Goal: Communication & Community: Connect with others

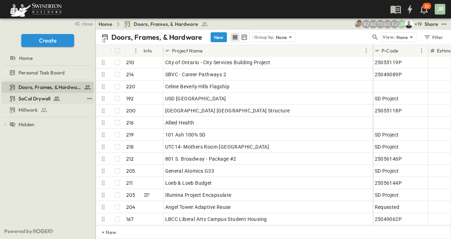
click at [42, 99] on span "SoCal Drywall" at bounding box center [34, 98] width 32 height 7
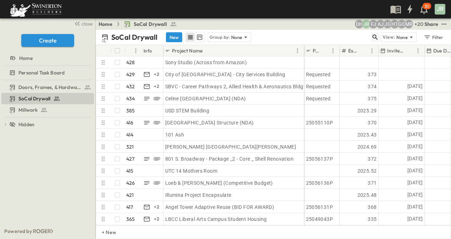
click at [376, 37] on icon "button" at bounding box center [375, 37] width 5 height 5
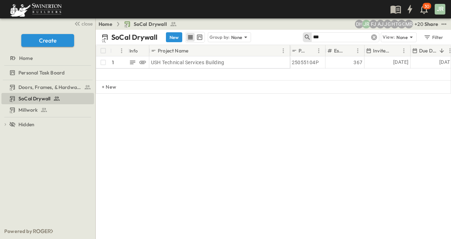
type input "***"
click at [376, 36] on icon at bounding box center [373, 37] width 7 height 7
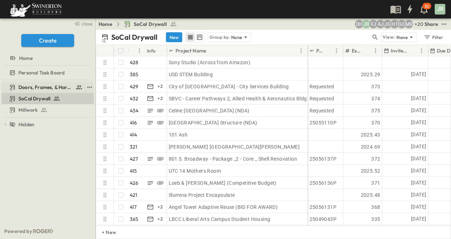
click at [66, 87] on span "Doors, Frames, & Hardware" at bounding box center [45, 87] width 54 height 7
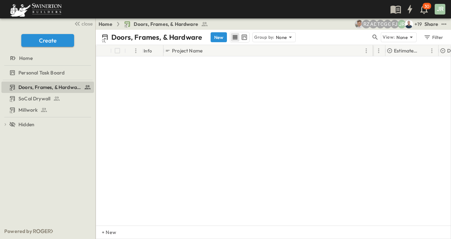
scroll to position [0, 320]
